Goal: Information Seeking & Learning: Learn about a topic

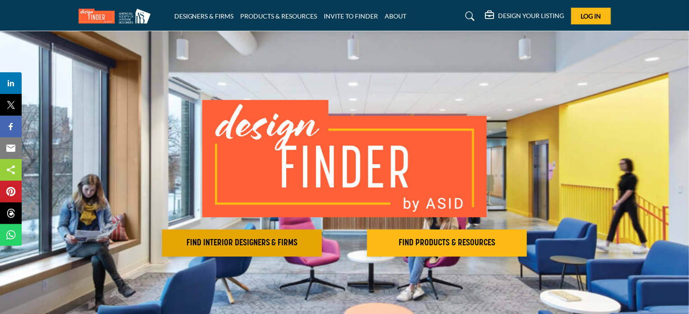
click at [263, 243] on h2 "FIND INTERIOR DESIGNERS & FIRMS" at bounding box center [242, 242] width 154 height 11
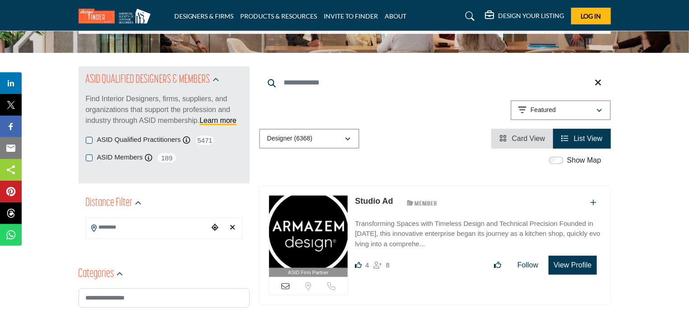
scroll to position [67, 0]
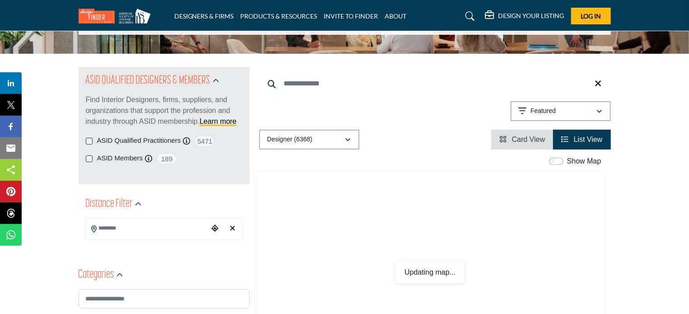
click at [151, 229] on input "Search Location" at bounding box center [147, 228] width 122 height 18
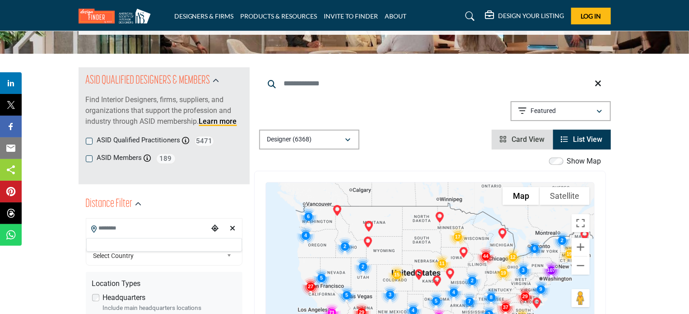
click at [116, 243] on div at bounding box center [164, 245] width 156 height 14
click at [119, 230] on input "Search Location" at bounding box center [147, 228] width 122 height 18
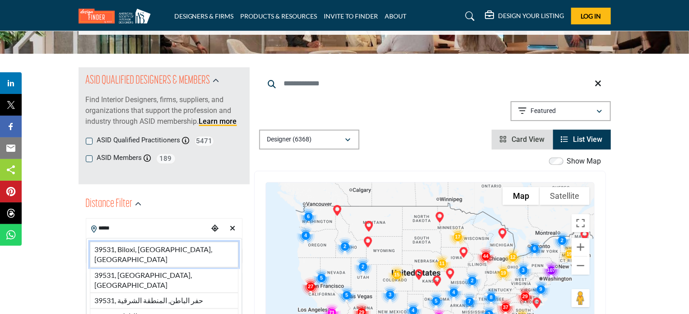
click at [135, 245] on li "39531, Biloxi, [GEOGRAPHIC_DATA], [GEOGRAPHIC_DATA]" at bounding box center [164, 254] width 148 height 26
type input "**********"
type input "***"
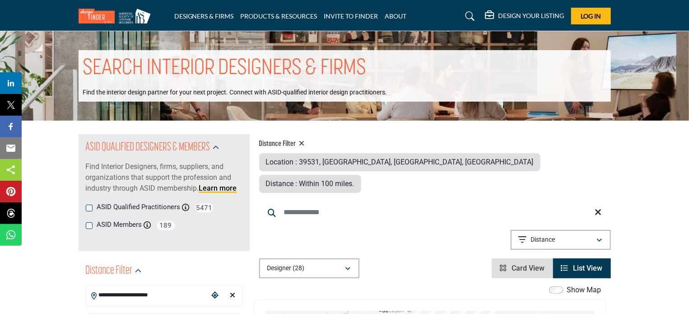
scroll to position [202, 0]
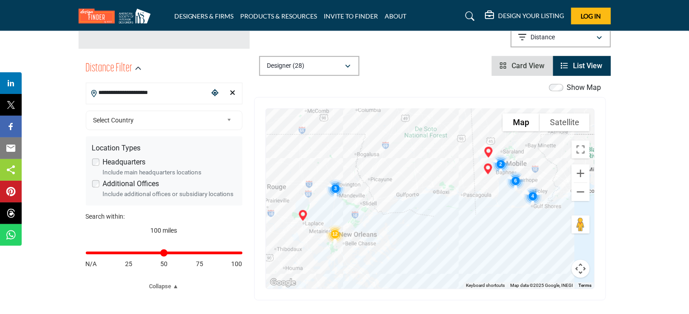
drag, startPoint x: 433, startPoint y: 214, endPoint x: 429, endPoint y: 178, distance: 35.8
click at [429, 178] on div at bounding box center [430, 199] width 328 height 180
click at [350, 63] on icon "button" at bounding box center [347, 66] width 5 height 6
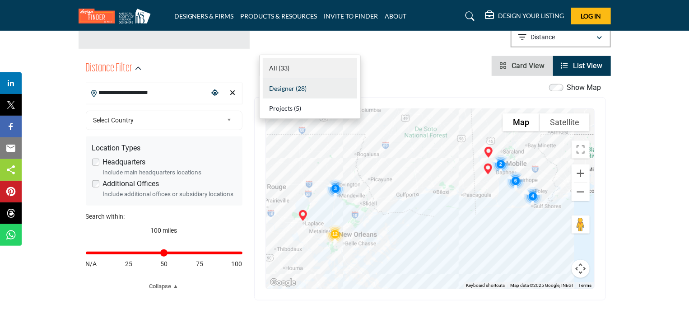
click at [271, 67] on span "All" at bounding box center [273, 68] width 8 height 8
